Goal: Information Seeking & Learning: Learn about a topic

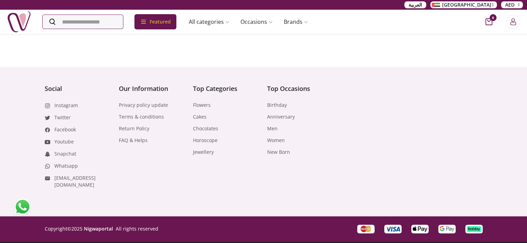
scroll to position [2967, 0]
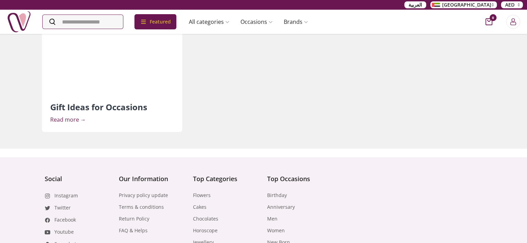
scroll to position [2349, 0]
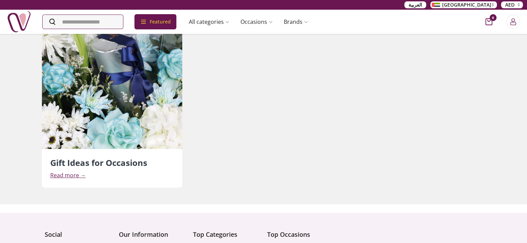
click at [107, 164] on h2 "Gift Ideas for Occasions" at bounding box center [112, 163] width 124 height 11
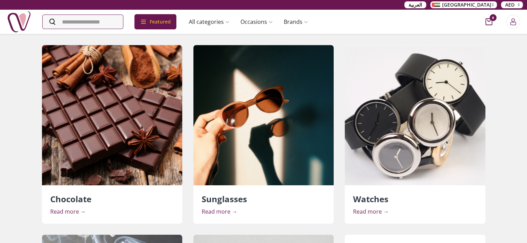
scroll to position [964, 0]
